Goal: Information Seeking & Learning: Compare options

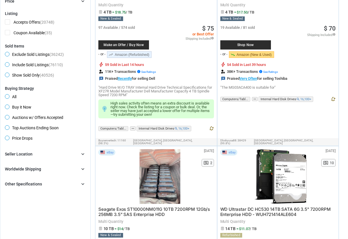
scroll to position [159, 0]
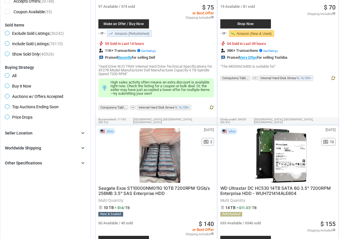
click at [82, 134] on icon "chevron_right" at bounding box center [83, 133] width 6 height 6
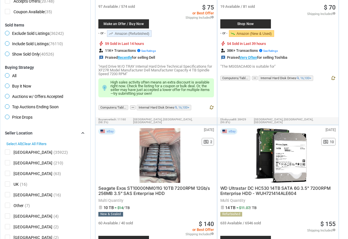
click at [9, 152] on span "[GEOGRAPHIC_DATA]" at bounding box center [28, 152] width 47 height 7
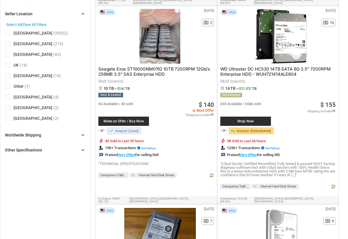
scroll to position [281, 0]
click at [83, 136] on icon "chevron_right" at bounding box center [83, 135] width 6 height 6
click at [83, 162] on icon "chevron_right" at bounding box center [83, 162] width 6 height 6
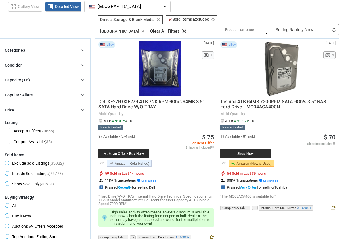
scroll to position [0, 0]
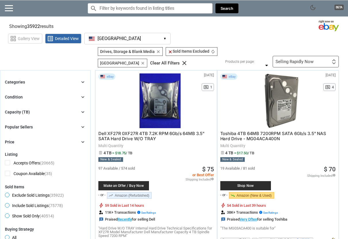
click at [81, 97] on icon "chevron_right" at bounding box center [83, 97] width 6 height 6
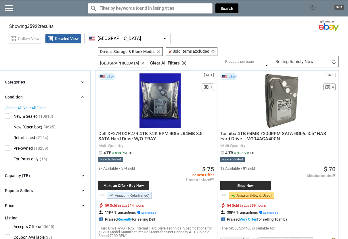
click at [6, 116] on span "New & Sealed" at bounding box center [21, 116] width 33 height 7
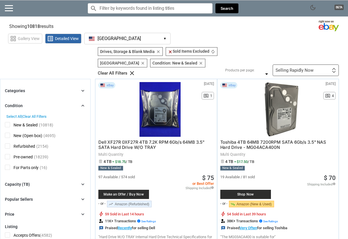
click at [84, 88] on icon "chevron_right" at bounding box center [83, 91] width 6 height 6
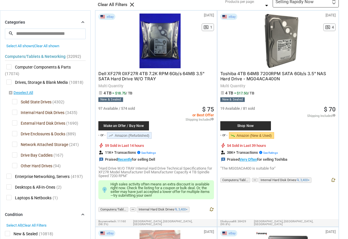
scroll to position [79, 0]
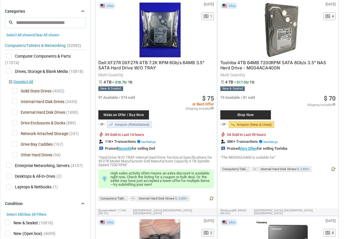
click at [16, 141] on span "Drive Bay Caddies" at bounding box center [32, 144] width 41 height 7
click at [14, 120] on span "Drive Enclosures & Docks" at bounding box center [38, 123] width 53 height 7
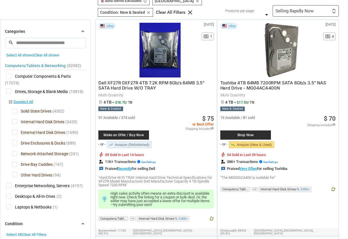
scroll to position [159, 0]
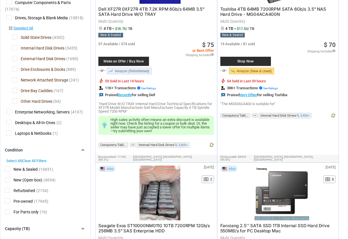
click at [15, 70] on span "Drive Enclosures & Docks" at bounding box center [38, 69] width 53 height 7
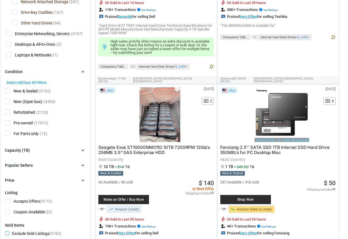
scroll to position [238, 0]
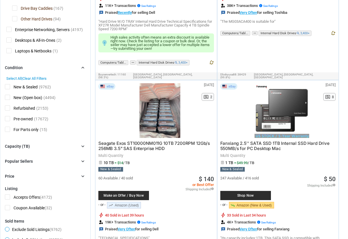
click at [84, 143] on div "Capacity (TB) chevron_right" at bounding box center [45, 146] width 81 height 7
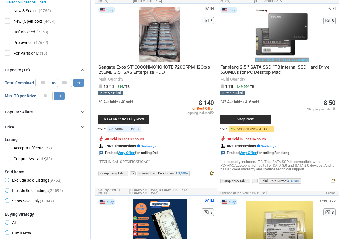
scroll to position [318, 0]
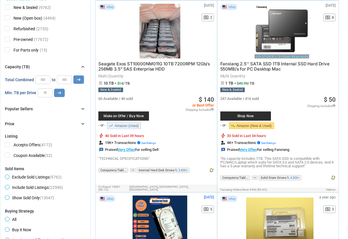
click at [82, 106] on icon "chevron_right" at bounding box center [83, 109] width 6 height 6
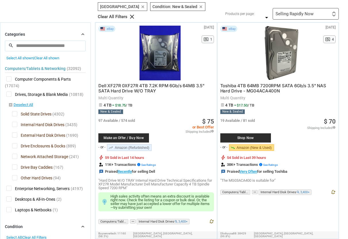
scroll to position [0, 0]
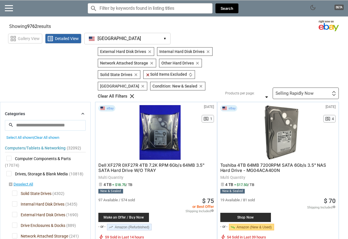
click at [287, 91] on div "Selling Rapidly Now" at bounding box center [295, 93] width 38 height 4
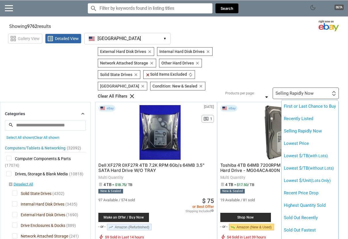
click at [288, 44] on div at bounding box center [174, 119] width 348 height 239
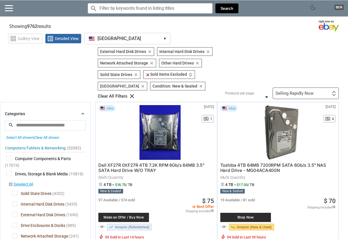
click at [291, 91] on div "Selling Rapidly Now" at bounding box center [295, 93] width 38 height 4
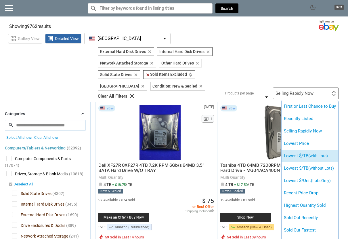
click at [297, 150] on li "Lowest $/TB (with Lots)" at bounding box center [310, 156] width 57 height 12
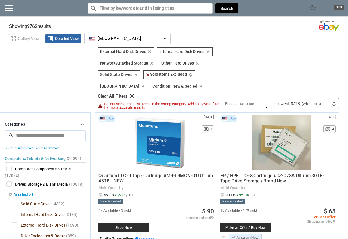
click at [310, 99] on div "Lowest $/TB (with Lots) First or Last Chance to Buy Recently Listed Selling Rap…" at bounding box center [306, 104] width 66 height 12
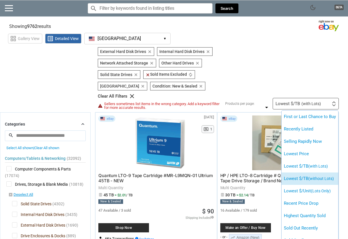
click at [306, 172] on li "Lowest $/TB (without Lots)" at bounding box center [310, 178] width 57 height 12
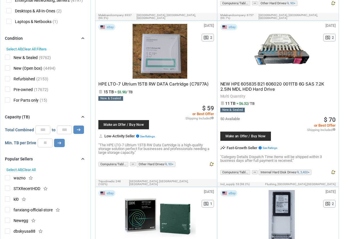
scroll to position [79, 0]
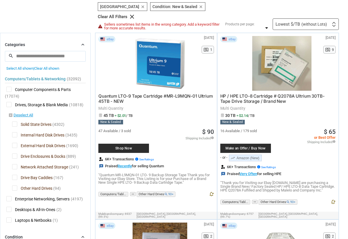
click at [16, 164] on span "Network Attached Storage" at bounding box center [40, 167] width 56 height 7
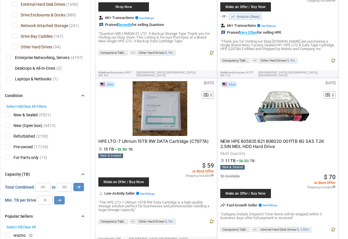
scroll to position [238, 0]
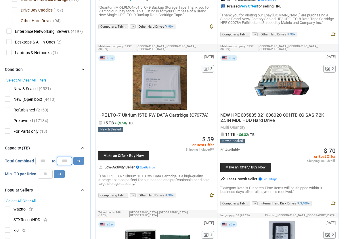
click at [62, 161] on input "*" at bounding box center [64, 161] width 15 height 9
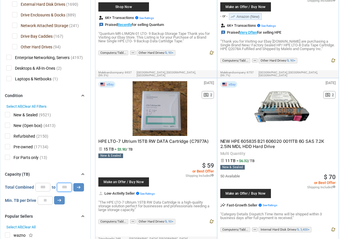
scroll to position [199, 0]
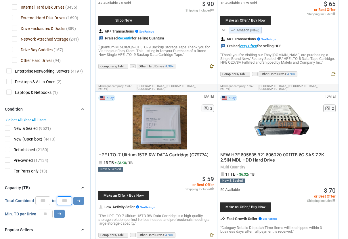
type input "**"
click at [40, 201] on input "*" at bounding box center [42, 200] width 15 height 9
type input "*"
click at [79, 203] on icon "arrow_right_alt" at bounding box center [78, 200] width 5 height 5
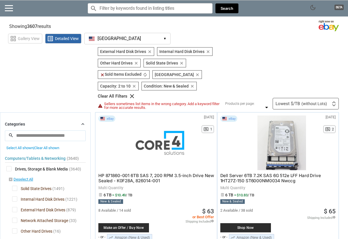
click at [283, 102] on div "Lowest $/TB (without Lots)" at bounding box center [302, 104] width 52 height 4
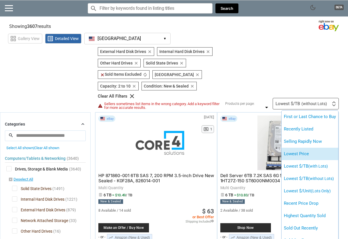
click at [298, 148] on li "Lowest Price" at bounding box center [310, 154] width 57 height 12
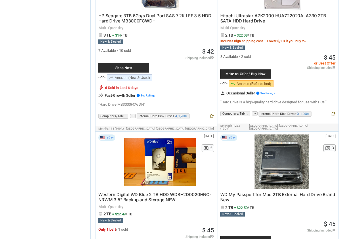
scroll to position [1072, 0]
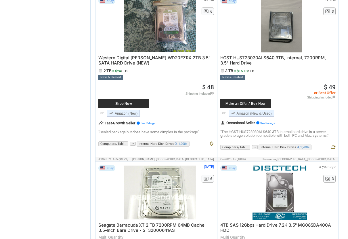
scroll to position [1946, 0]
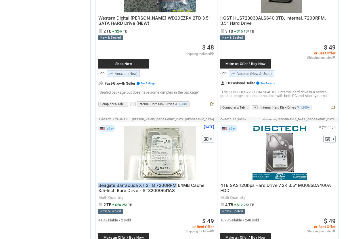
drag, startPoint x: 98, startPoint y: 154, endPoint x: 175, endPoint y: 152, distance: 76.5
click at [175, 152] on div "eBay [DATE] N/A pageview 6 Seagate Barracuda XT 2 TB 7200RPM 64MB Cache 3.5-Inc…" at bounding box center [156, 207] width 121 height 171
drag, startPoint x: 173, startPoint y: 160, endPoint x: 133, endPoint y: 159, distance: 40.0
click at [133, 180] on div "Seagate Barracuda XT 2 TB 7200RPM 64MB Cache 3.5-Inch Bare Drive - ST32000641AS…" at bounding box center [156, 227] width 116 height 94
copy span "ST32000641AS"
